Goal: Task Accomplishment & Management: Use online tool/utility

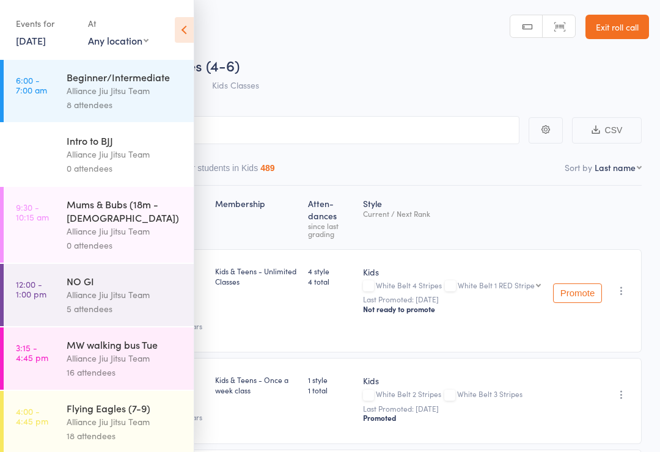
click at [179, 33] on icon at bounding box center [184, 30] width 19 height 26
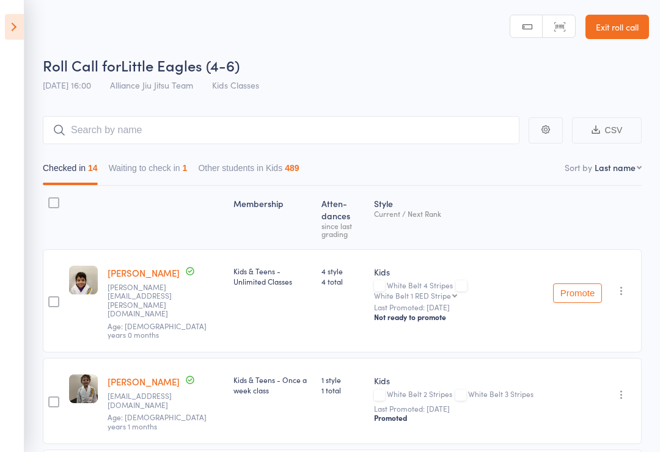
click at [631, 26] on link "Exit roll call" at bounding box center [617, 27] width 64 height 24
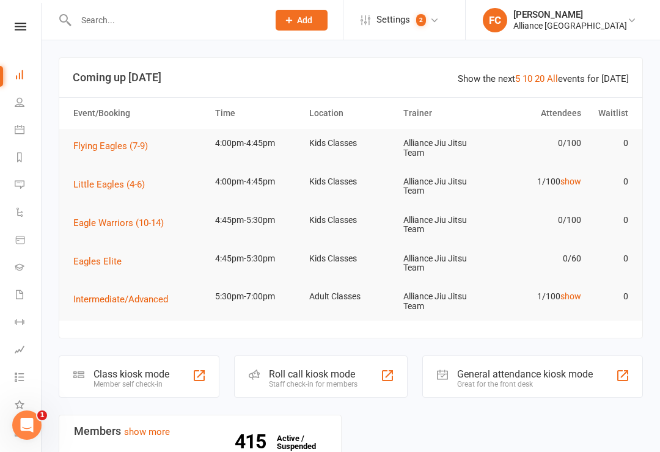
click at [23, 128] on icon at bounding box center [20, 130] width 10 height 10
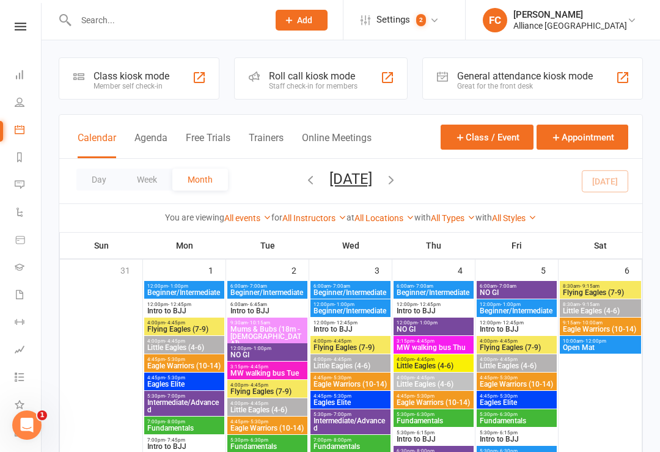
click at [114, 86] on div "Member self check-in" at bounding box center [131, 86] width 76 height 9
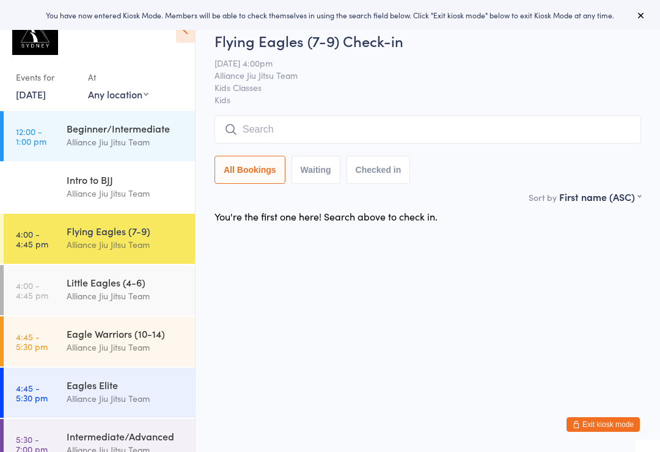
click at [48, 291] on link "4:00 - 4:45 pm Little Eagles (4-6) Alliance Jiu Jitsu Team" at bounding box center [99, 290] width 191 height 50
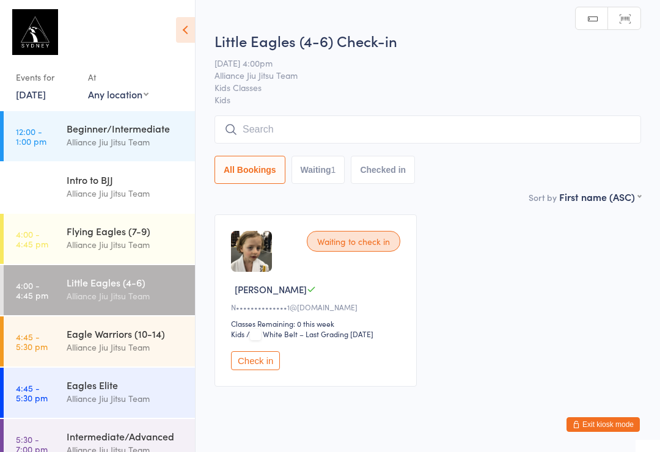
click at [46, 101] on link "[DATE]" at bounding box center [31, 93] width 30 height 13
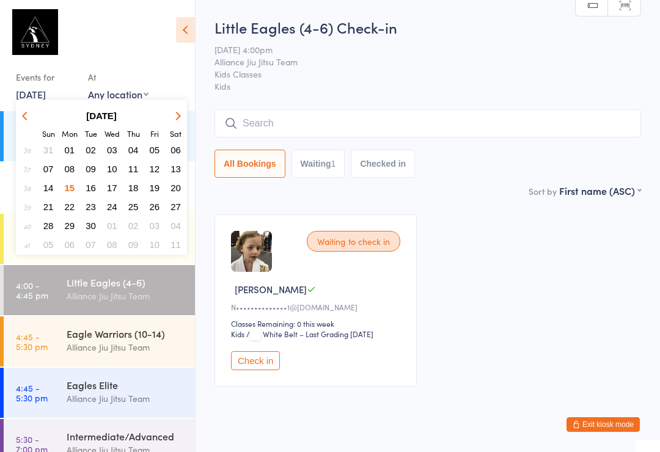
click at [71, 193] on span "15" at bounding box center [70, 188] width 10 height 10
